Goal: Task Accomplishment & Management: Manage account settings

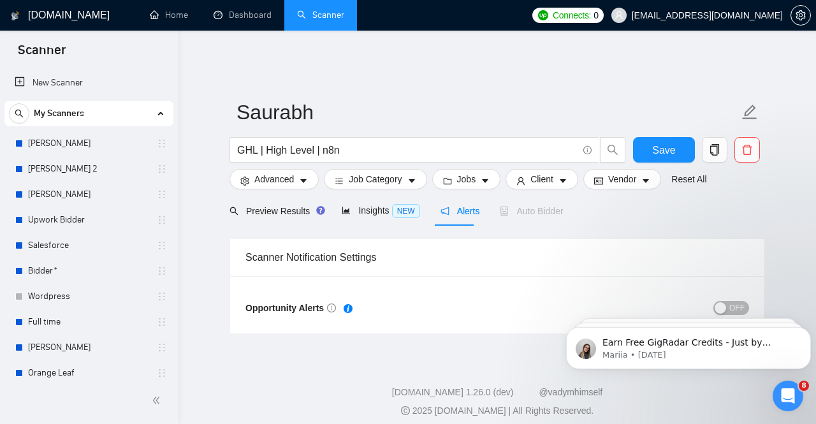
scroll to position [161, 0]
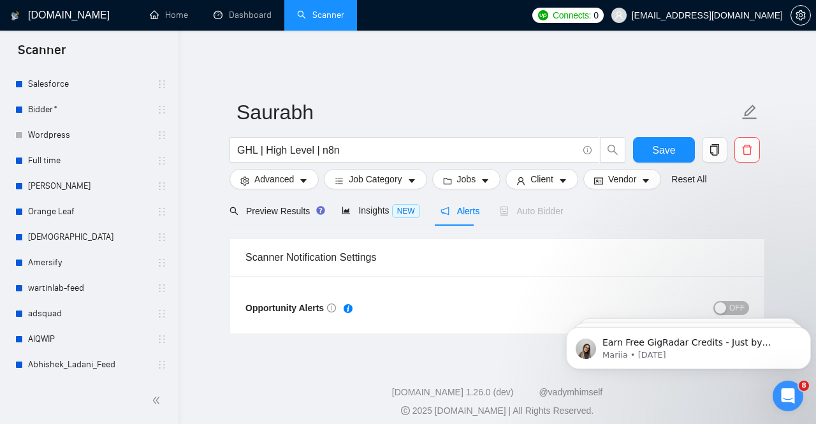
click at [742, 301] on span "OFF" at bounding box center [737, 308] width 15 height 14
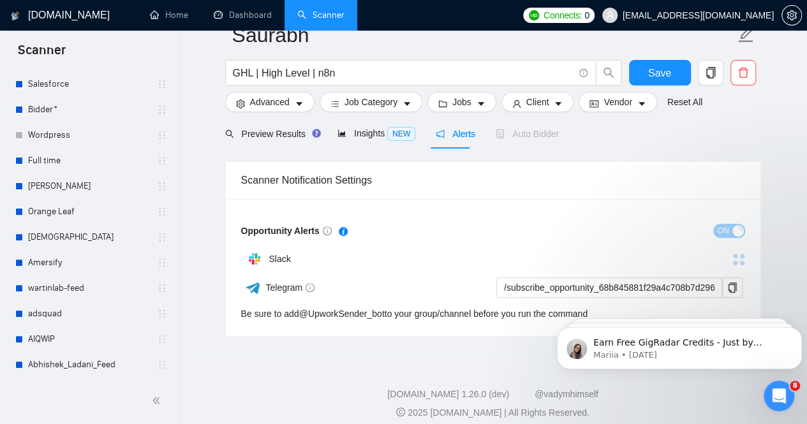
scroll to position [78, 0]
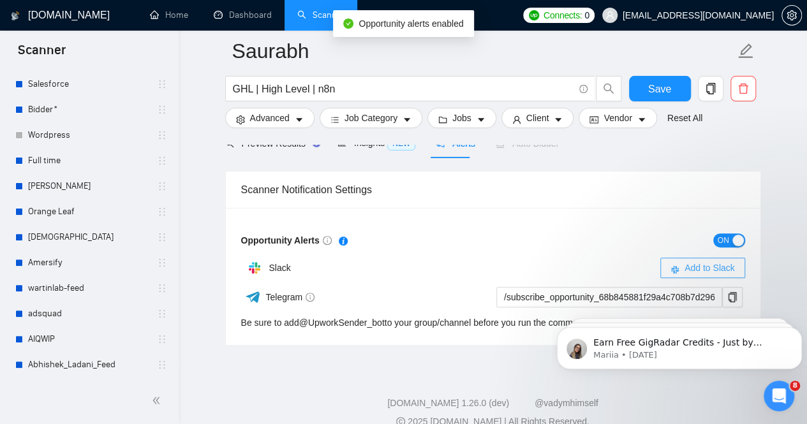
click at [694, 261] on span "Add to Slack" at bounding box center [709, 268] width 50 height 14
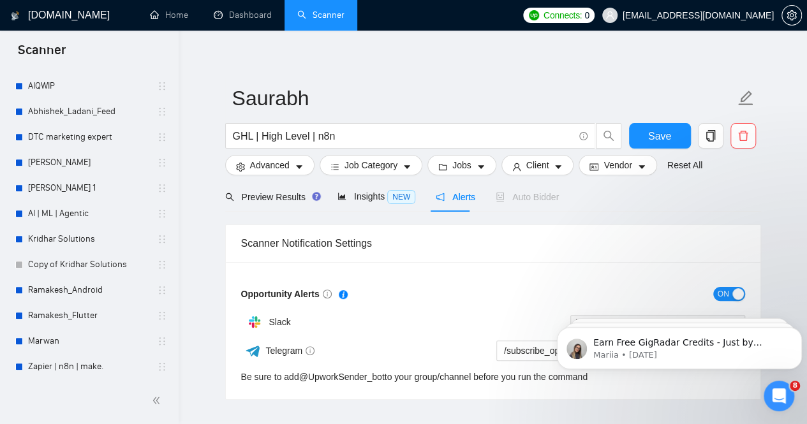
scroll to position [442, 0]
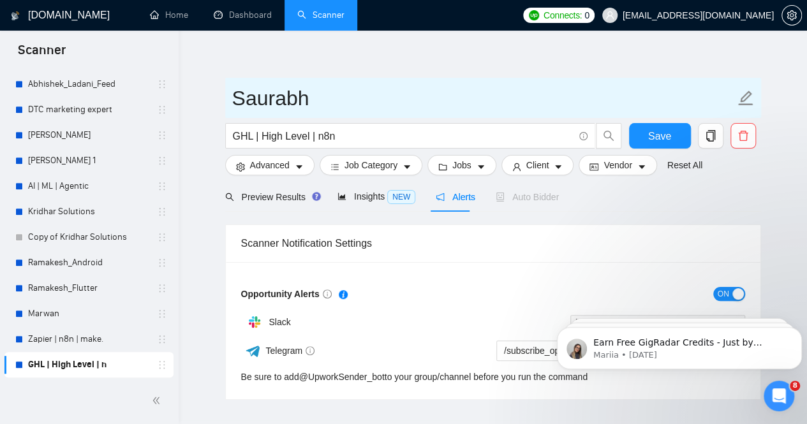
drag, startPoint x: 77, startPoint y: 285, endPoint x: 519, endPoint y: 77, distance: 488.8
click at [77, 285] on link "Ramakesh_Flutter" at bounding box center [88, 289] width 121 height 26
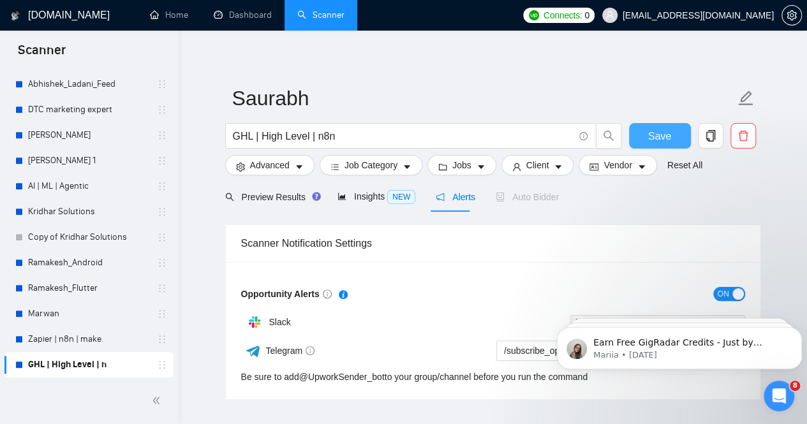
click at [653, 131] on span "Save" at bounding box center [659, 136] width 23 height 16
click at [48, 258] on link "Ramakesh_Android" at bounding box center [88, 263] width 121 height 26
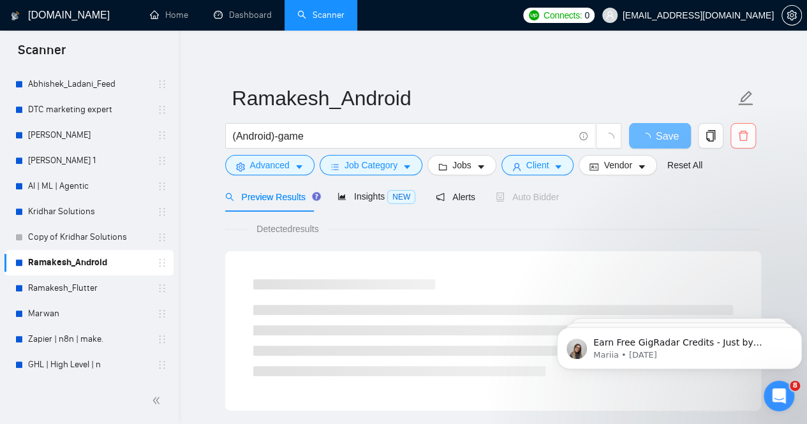
click at [741, 130] on icon "delete" at bounding box center [742, 135] width 11 height 11
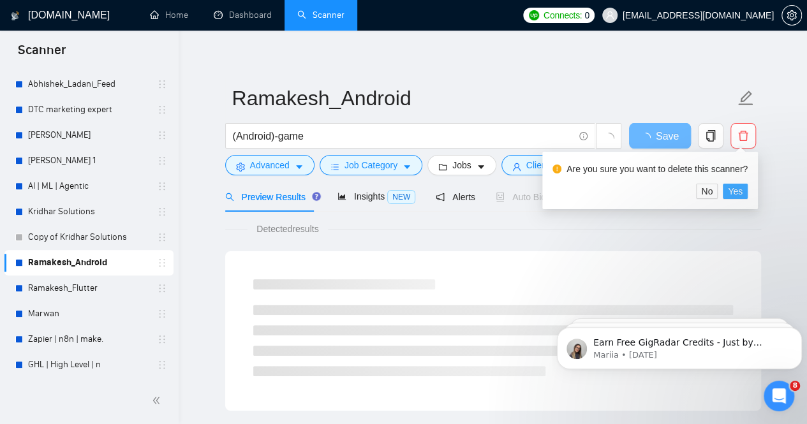
click at [735, 190] on span "Yes" at bounding box center [735, 191] width 15 height 14
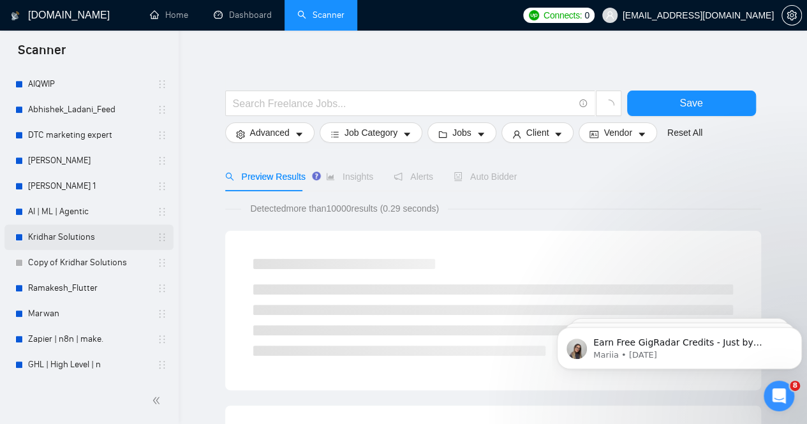
scroll to position [417, 0]
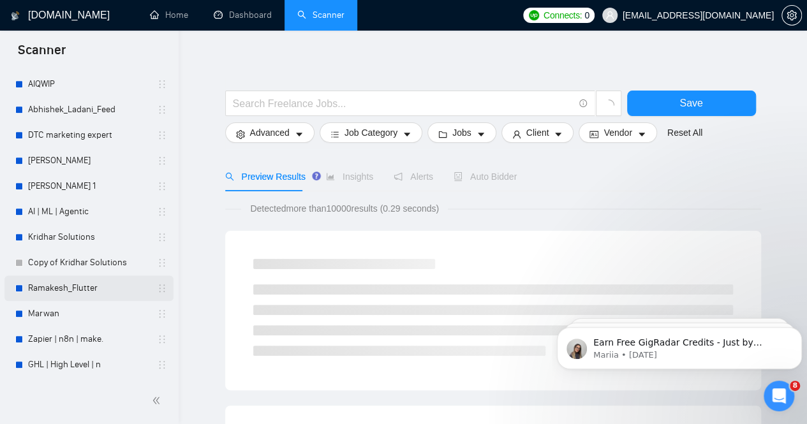
click at [77, 288] on link "Ramakesh_Flutter" at bounding box center [88, 289] width 121 height 26
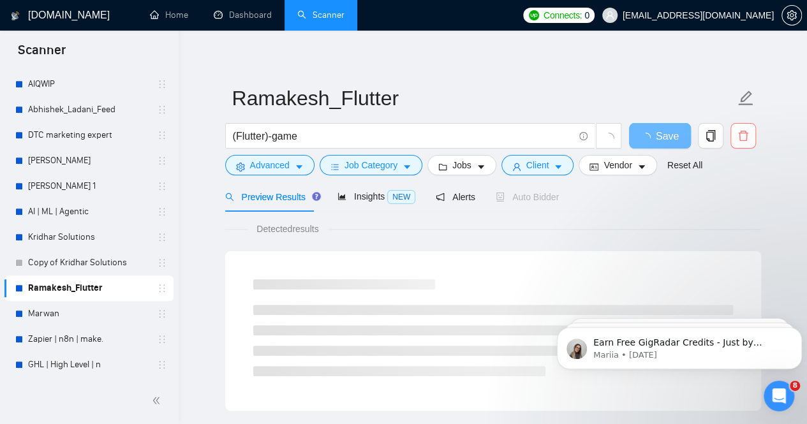
click at [745, 130] on icon "delete" at bounding box center [742, 135] width 11 height 11
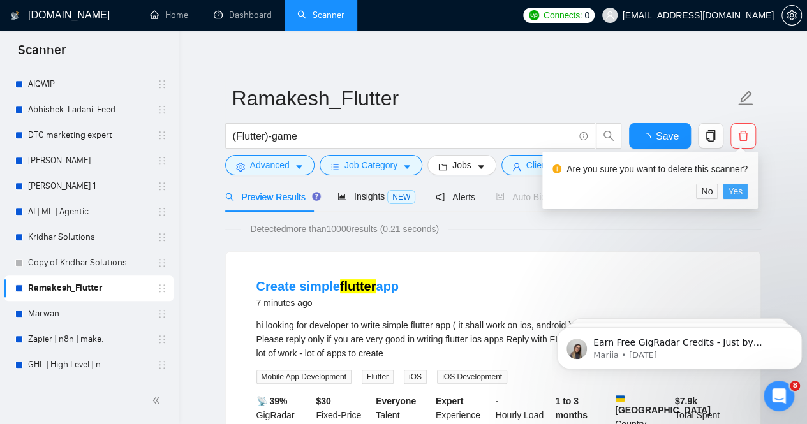
click at [732, 191] on span "Yes" at bounding box center [735, 191] width 15 height 14
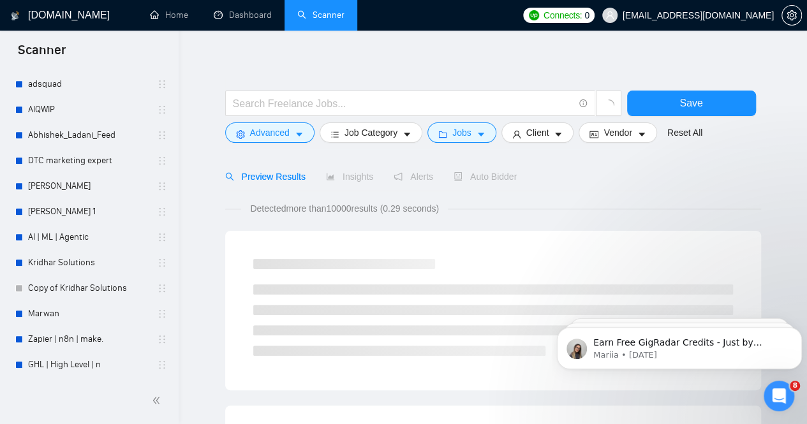
scroll to position [391, 0]
click at [56, 263] on link "Kridhar Solutions" at bounding box center [88, 263] width 121 height 26
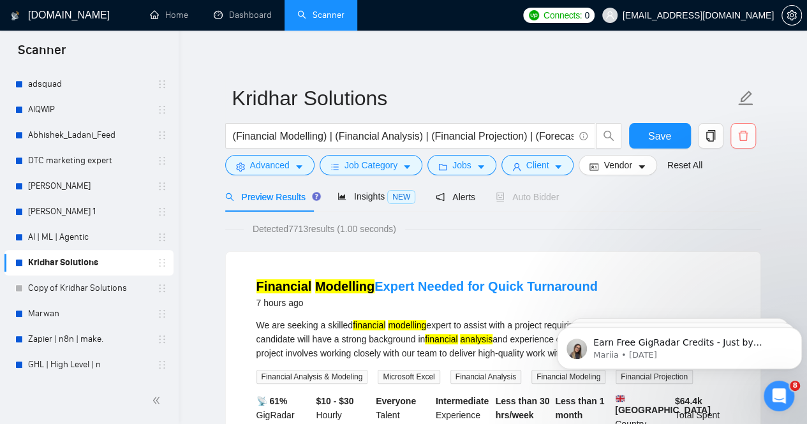
click at [744, 130] on icon "delete" at bounding box center [742, 135] width 11 height 11
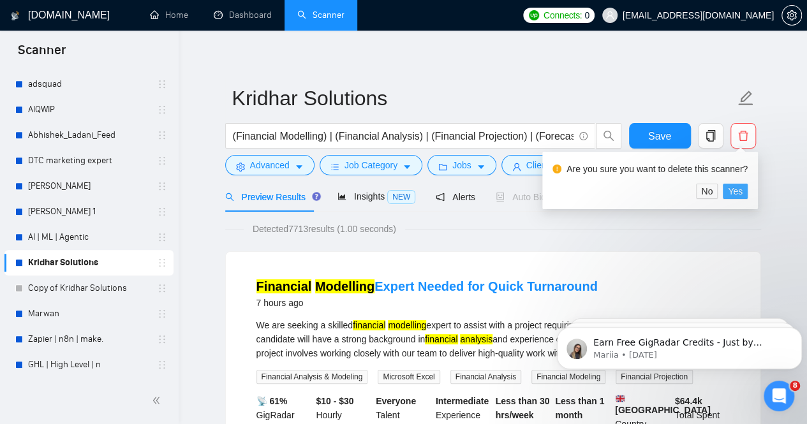
click at [737, 191] on span "Yes" at bounding box center [735, 191] width 15 height 14
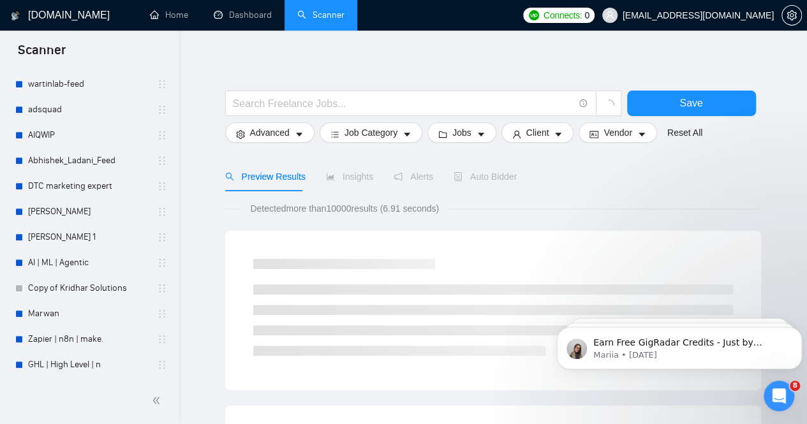
scroll to position [365, 0]
click at [73, 286] on link "Copy of Kridhar Solutions" at bounding box center [88, 289] width 121 height 26
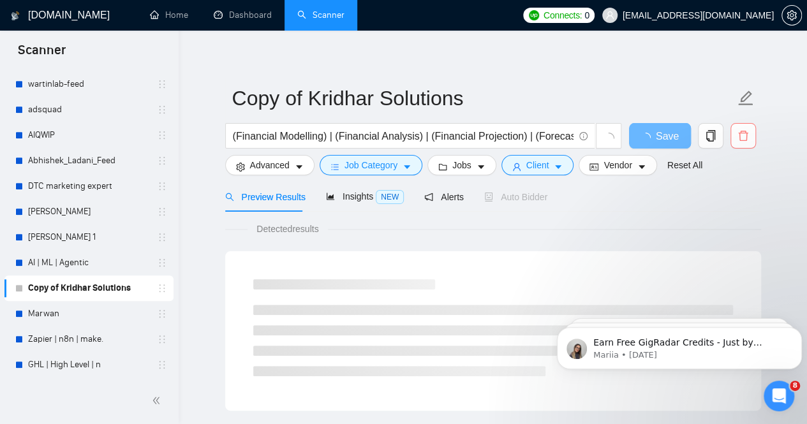
click at [739, 131] on icon "delete" at bounding box center [743, 136] width 10 height 10
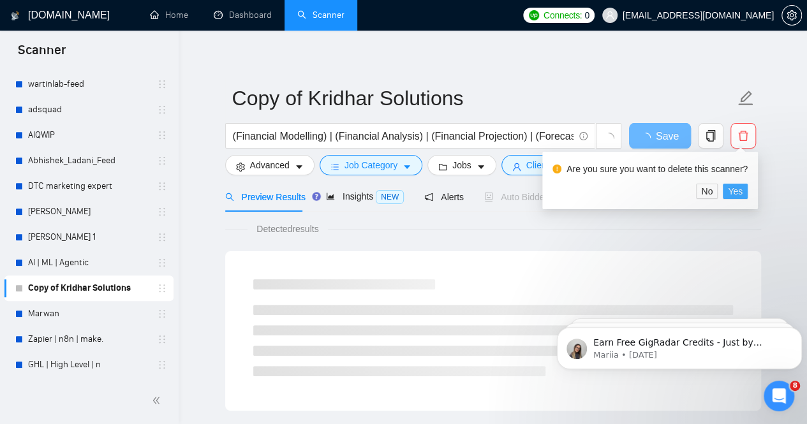
click at [737, 189] on span "Yes" at bounding box center [735, 191] width 15 height 14
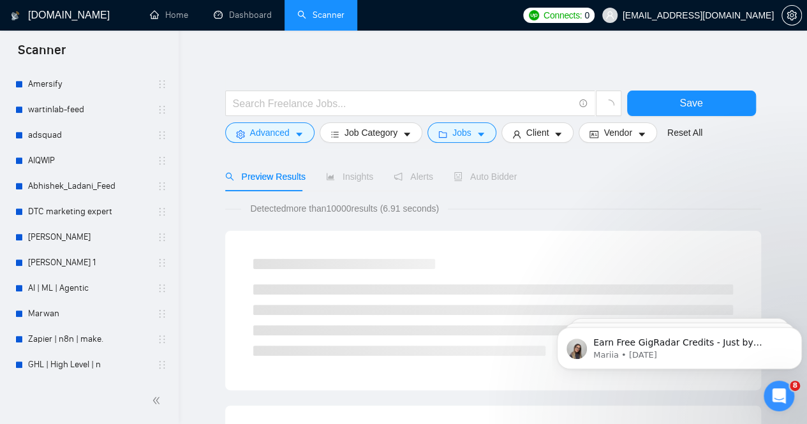
scroll to position [340, 0]
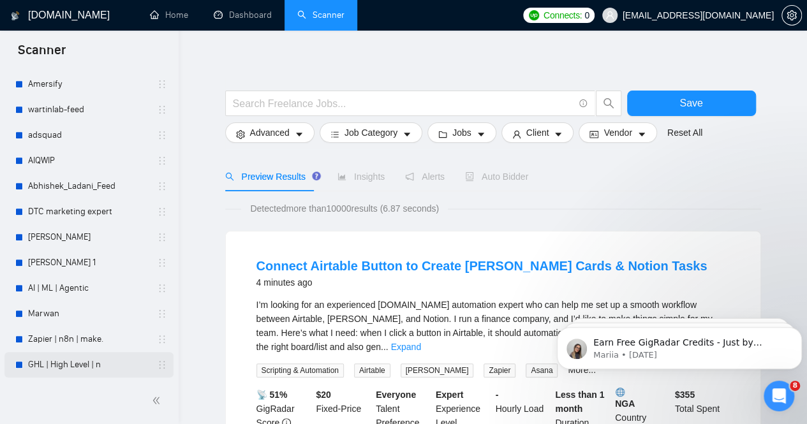
click at [65, 365] on link "GHL | High Level | n" at bounding box center [88, 365] width 121 height 26
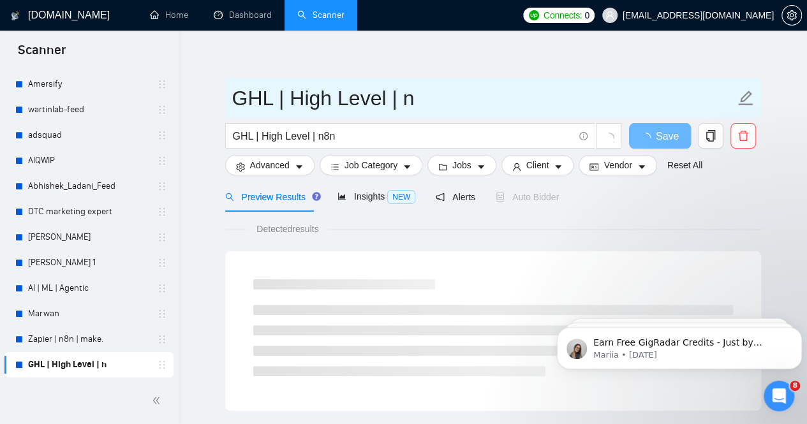
drag, startPoint x: 414, startPoint y: 93, endPoint x: 232, endPoint y: 85, distance: 182.6
click at [232, 85] on input "GHL | High Level | n" at bounding box center [483, 98] width 503 height 32
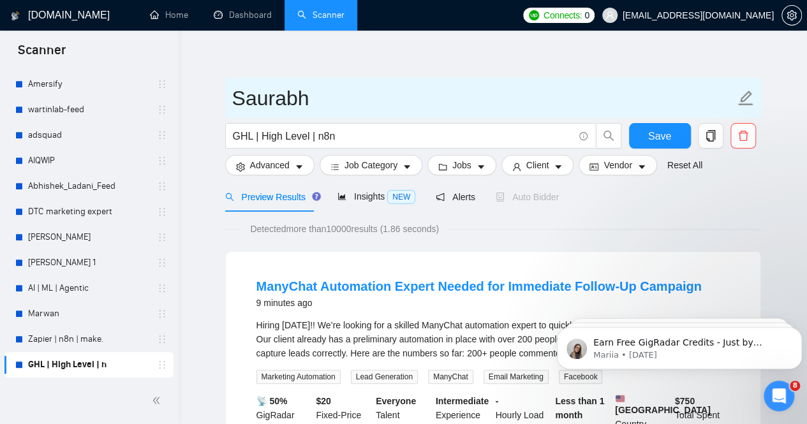
type input "Saurabh"
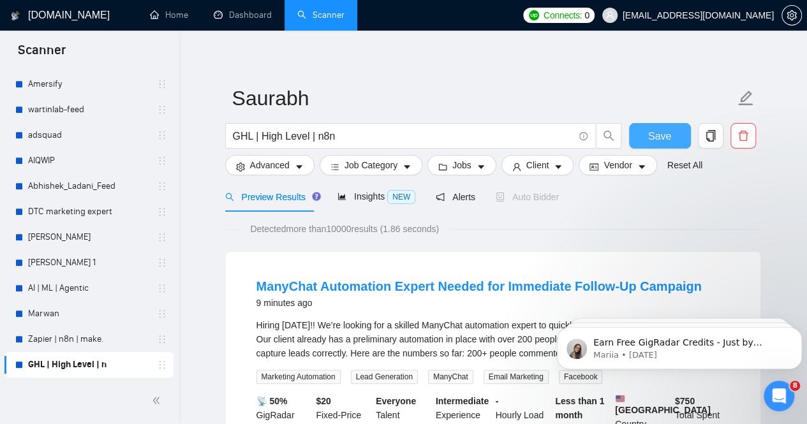
click at [661, 128] on span "Save" at bounding box center [659, 136] width 23 height 16
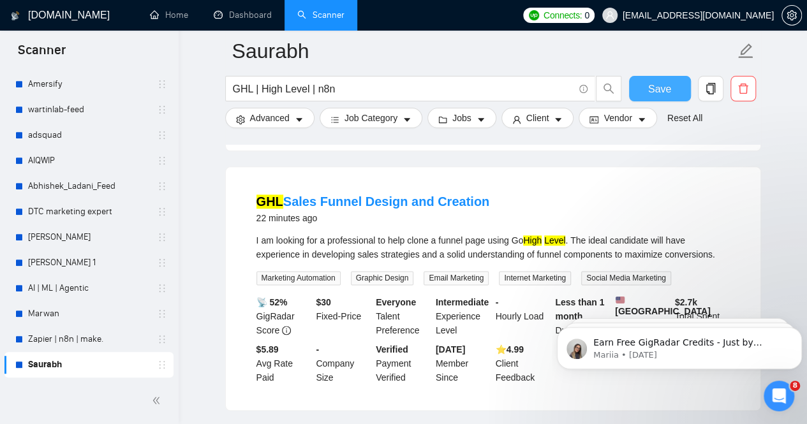
scroll to position [652, 0]
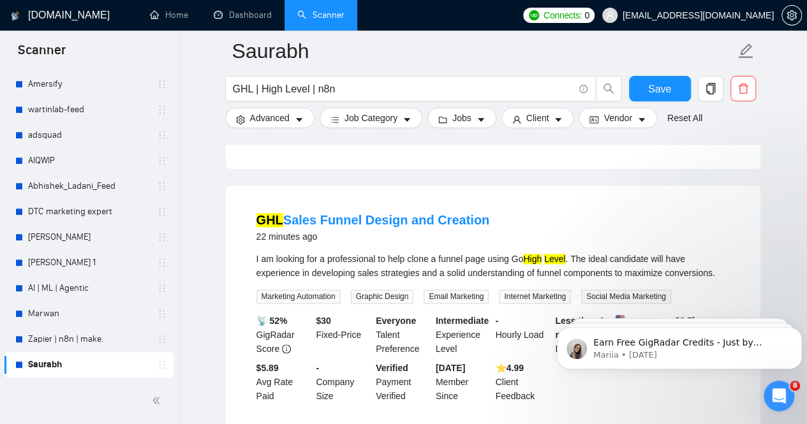
drag, startPoint x: 429, startPoint y: 206, endPoint x: 657, endPoint y: 209, distance: 227.7
click at [657, 211] on div "GHL Sales Funnel Design and Creation 22 minutes ago" at bounding box center [492, 227] width 473 height 33
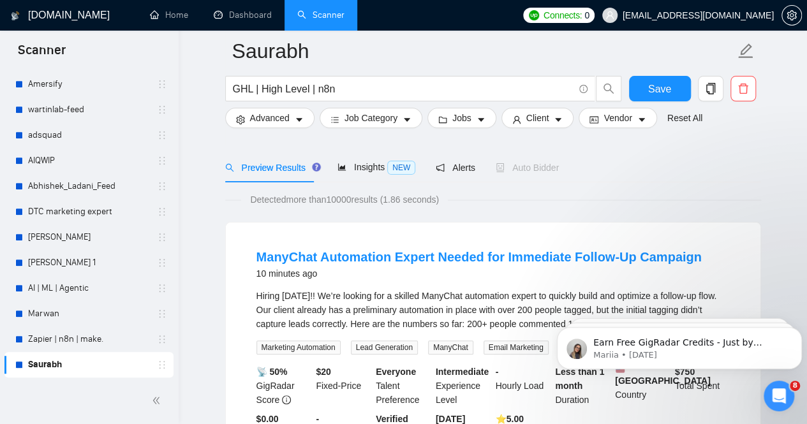
scroll to position [0, 0]
